Goal: Find specific page/section: Find specific page/section

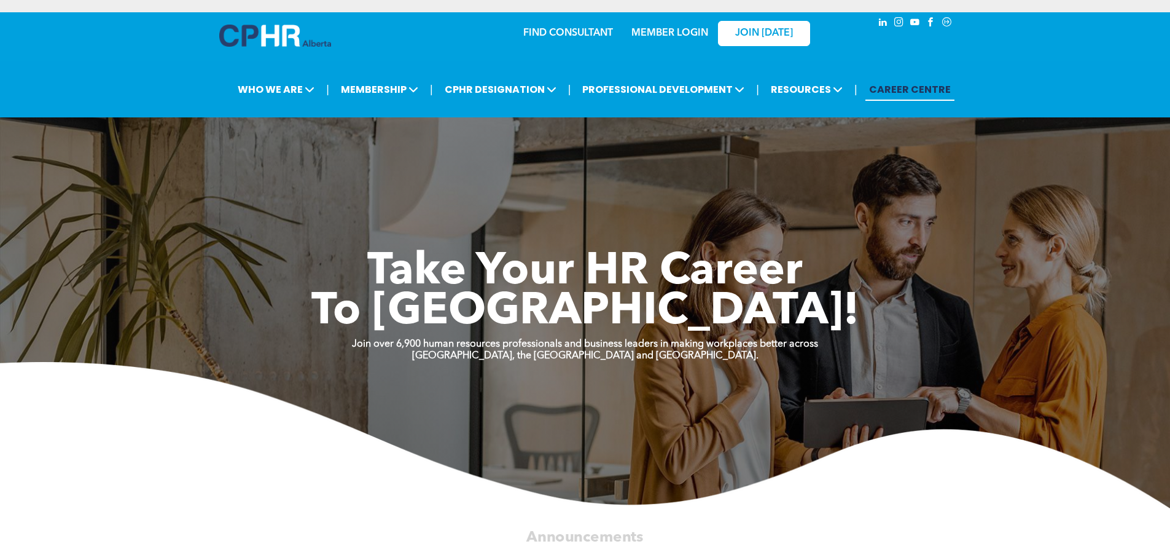
click at [678, 33] on link "MEMBER LOGIN" at bounding box center [670, 33] width 77 height 10
click at [652, 33] on link "MEMBER LOGIN" at bounding box center [670, 33] width 77 height 10
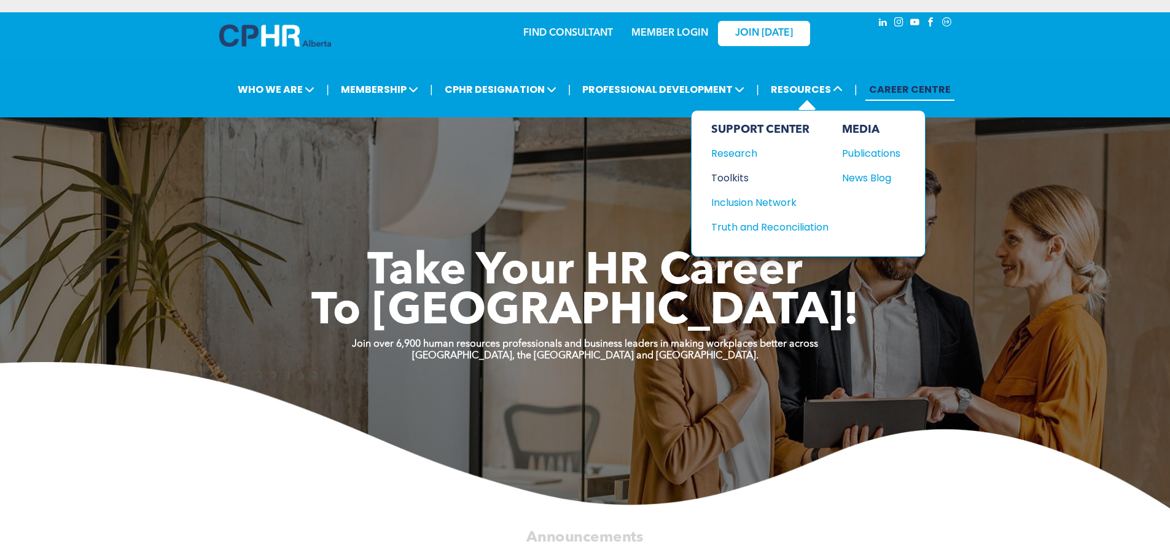
click at [730, 173] on div "Toolkits" at bounding box center [764, 177] width 106 height 15
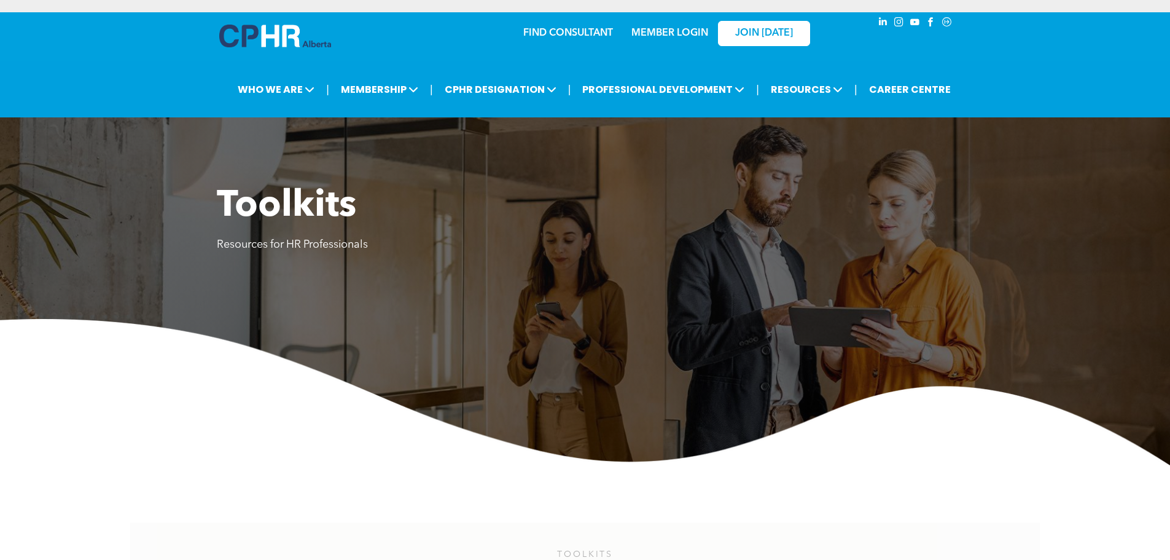
click at [654, 31] on link "MEMBER LOGIN" at bounding box center [670, 33] width 77 height 10
